Goal: Find specific page/section: Find specific page/section

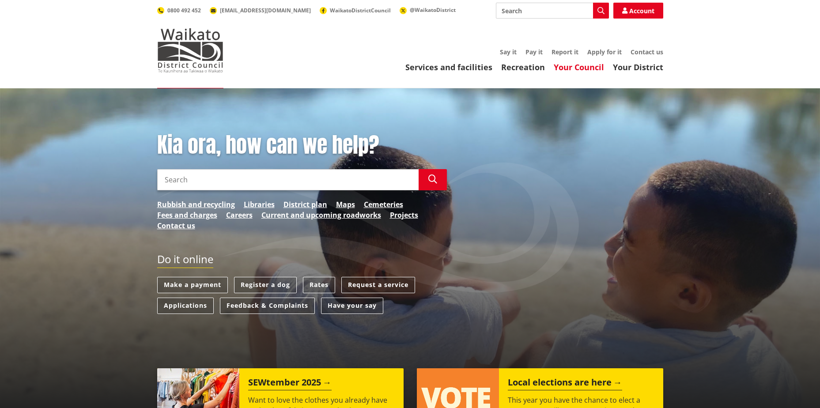
click at [599, 64] on link "Your Council" at bounding box center [579, 67] width 50 height 11
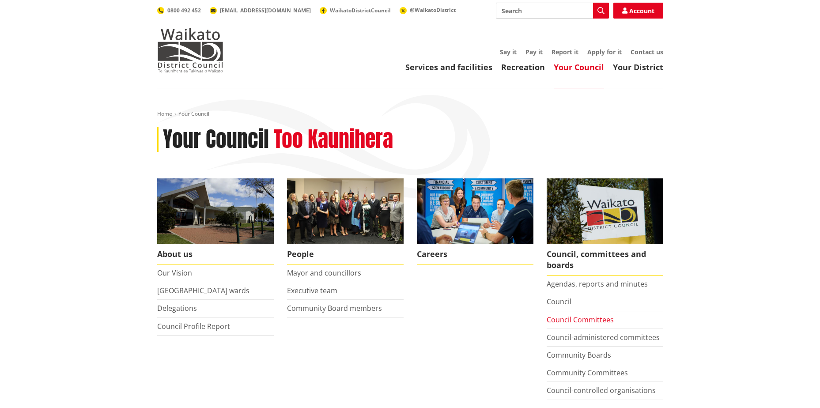
click at [572, 321] on link "Council Committees" at bounding box center [580, 320] width 67 height 10
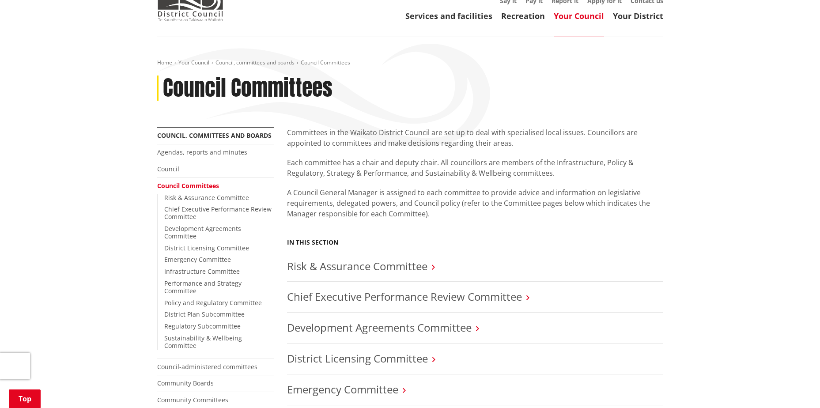
scroll to position [177, 0]
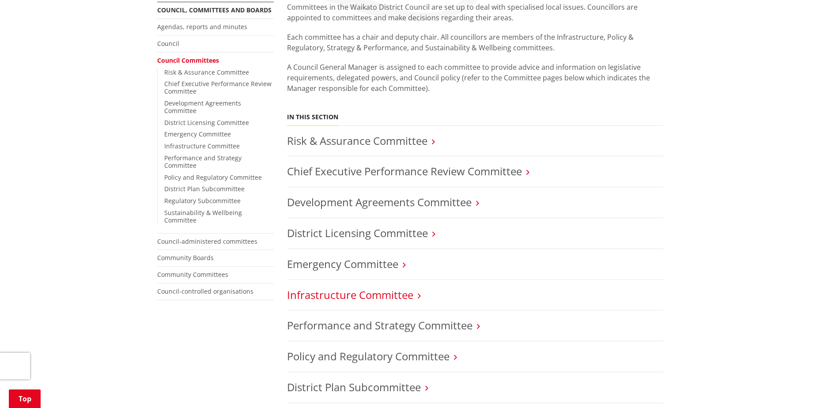
click at [395, 297] on link "Infrastructure Committee" at bounding box center [350, 294] width 126 height 15
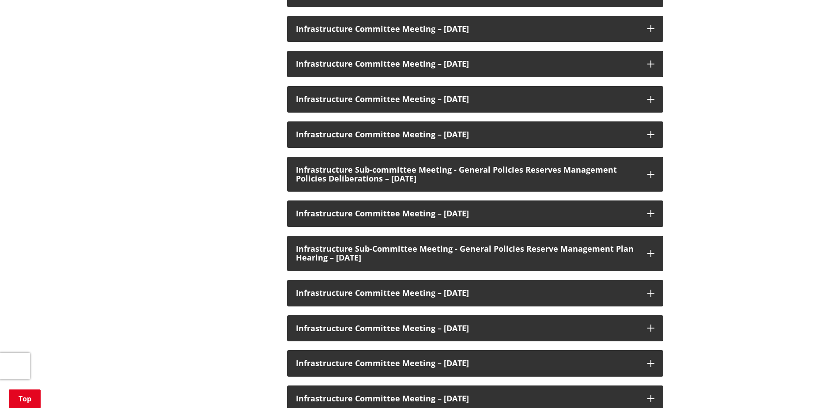
scroll to position [486, 0]
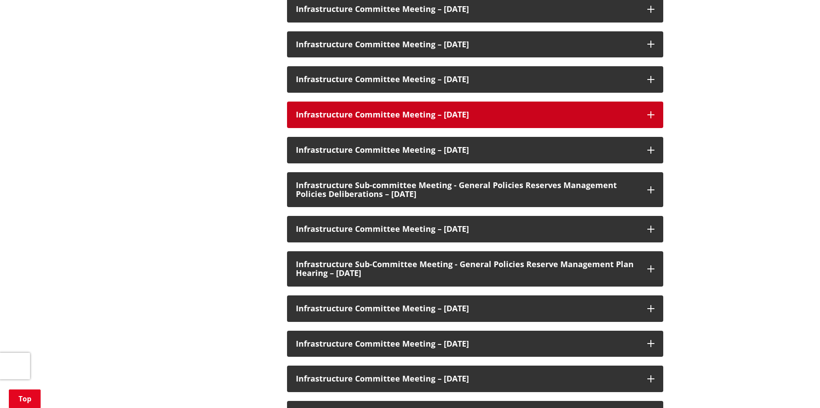
click at [494, 117] on h3 "Infrastructure Committee Meeting – 16 August 2023" at bounding box center [467, 114] width 343 height 9
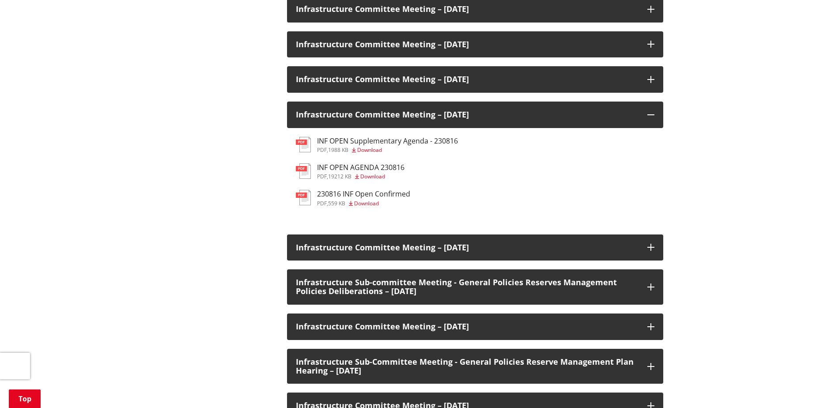
click at [386, 165] on h3 "INF OPEN AGENDA 230816" at bounding box center [360, 167] width 87 height 8
